Goal: Task Accomplishment & Management: Manage account settings

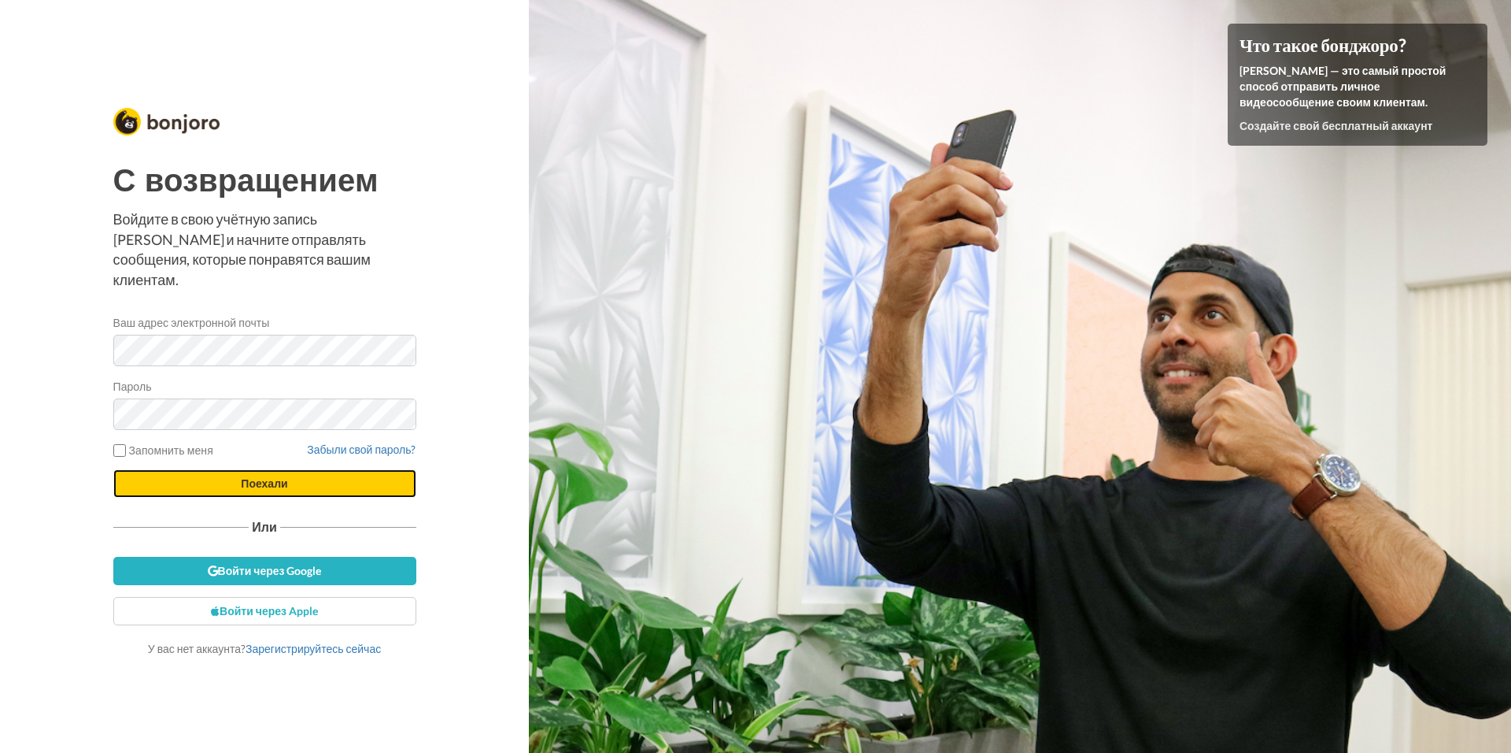
click at [217, 472] on button "Поехали" at bounding box center [264, 483] width 303 height 28
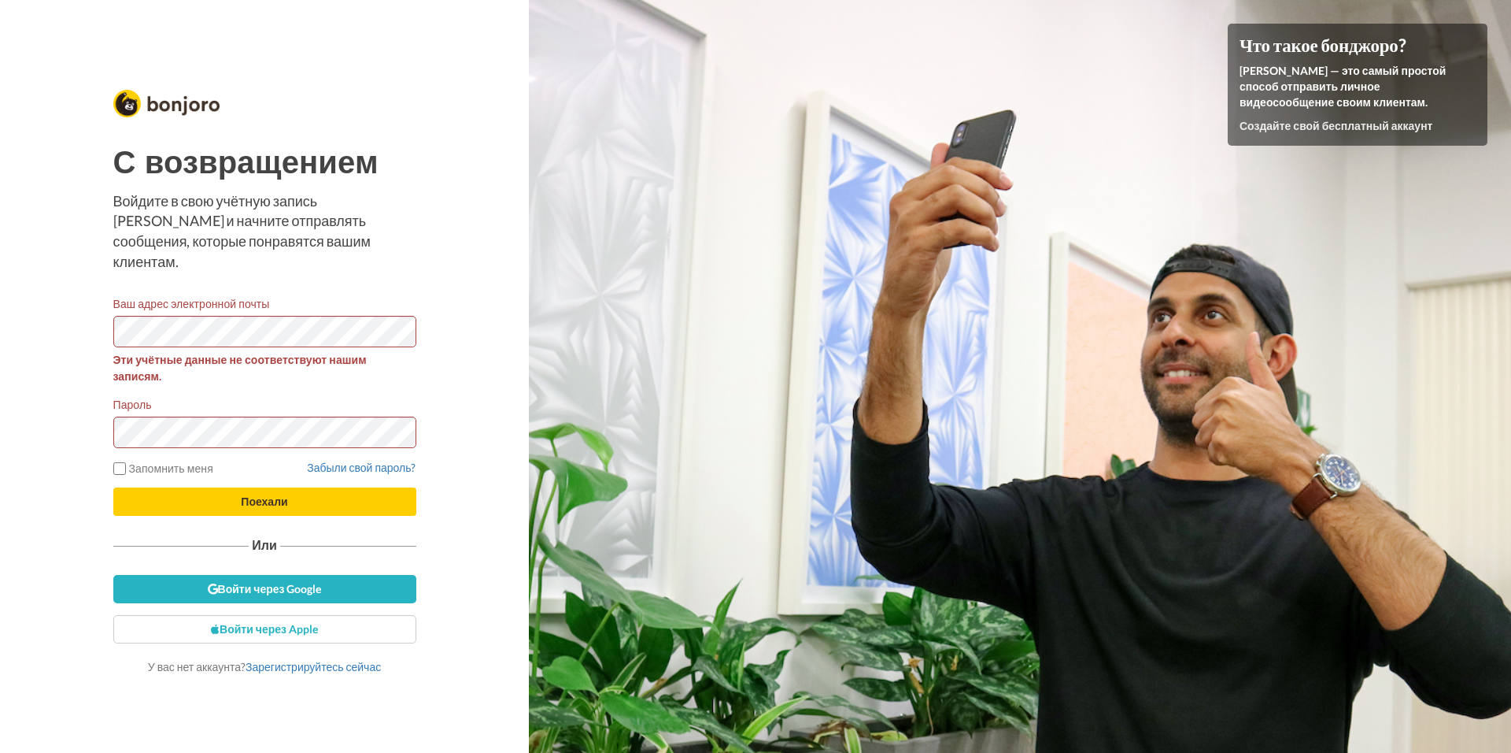
click at [305, 364] on span "Эти учётные данные не соответствуют нашим записям." at bounding box center [264, 367] width 303 height 33
click at [170, 361] on span "Эти учётные данные не соответствуют нашим записям." at bounding box center [264, 367] width 303 height 33
click at [315, 498] on button "Поехали" at bounding box center [264, 501] width 303 height 28
